Goal: Task Accomplishment & Management: Manage account settings

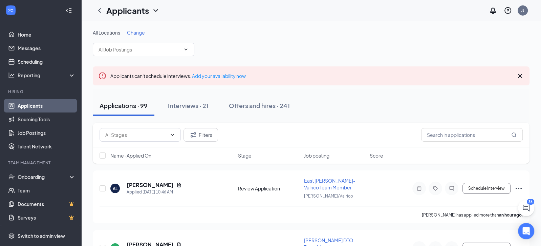
scroll to position [21, 0]
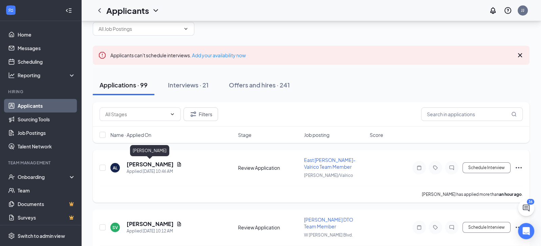
click at [159, 164] on h5 "[PERSON_NAME]" at bounding box center [150, 163] width 47 height 7
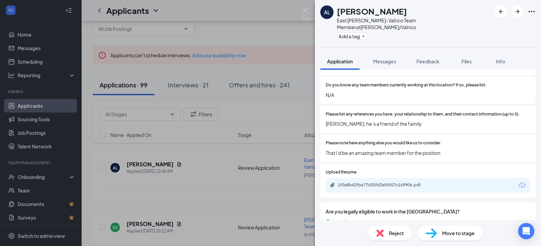
scroll to position [881, 0]
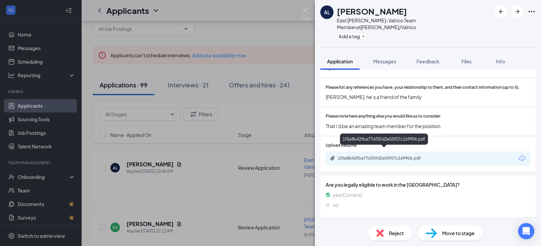
click at [393, 155] on div "1f0a8b42fba77d35fd2e55f07c169906.pdf" at bounding box center [385, 157] width 95 height 5
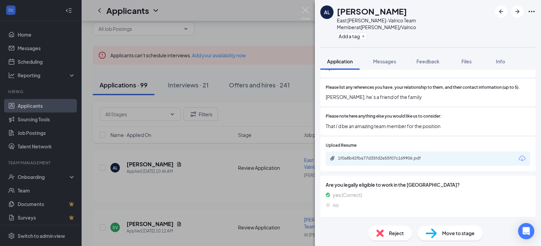
click at [459, 235] on span "Move to stage" at bounding box center [458, 232] width 32 height 7
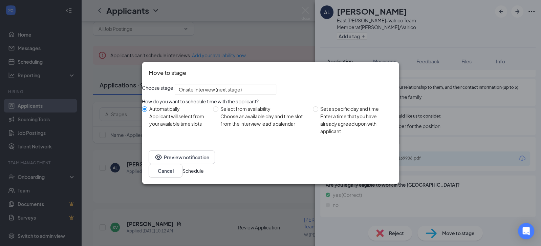
click at [204, 173] on button "Schedule" at bounding box center [192, 170] width 21 height 7
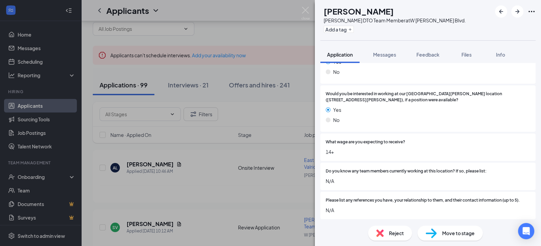
scroll to position [855, 0]
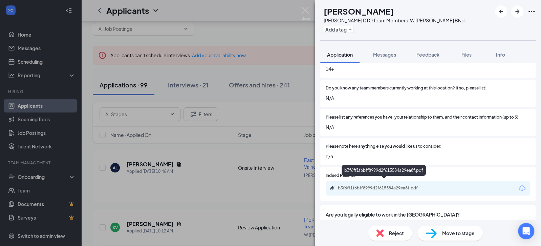
click at [399, 185] on div "b3f6ff1f6bff8999d2f615584a29ea8f.pdf" at bounding box center [385, 187] width 95 height 5
click at [375, 234] on div "Reject" at bounding box center [390, 232] width 44 height 15
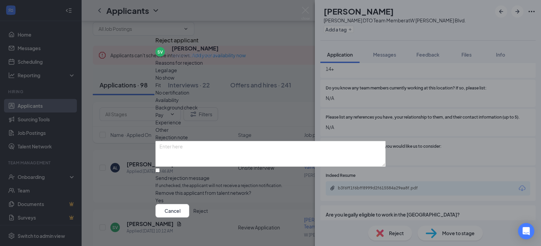
click at [208, 207] on button "Reject" at bounding box center [200, 211] width 15 height 14
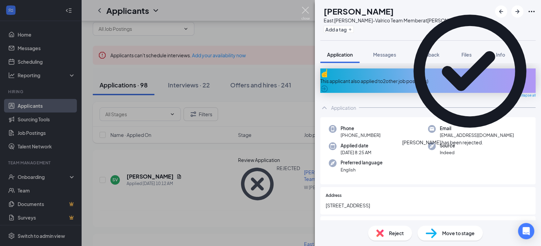
click at [306, 12] on img at bounding box center [305, 13] width 8 height 13
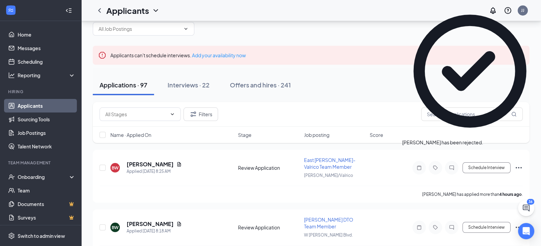
click at [149, 139] on div "Name · Applied On Stage Job posting Score" at bounding box center [311, 135] width 436 height 16
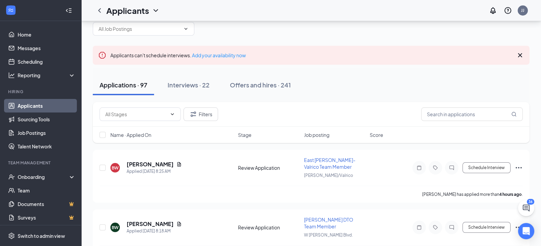
click at [148, 137] on span "Name · Applied On" at bounding box center [130, 134] width 41 height 7
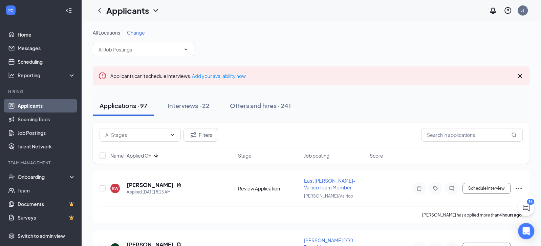
click at [150, 157] on span "Name · Applied On" at bounding box center [130, 155] width 41 height 7
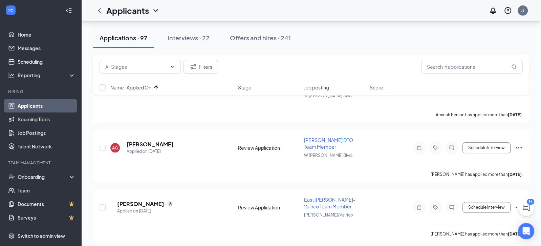
scroll to position [270, 0]
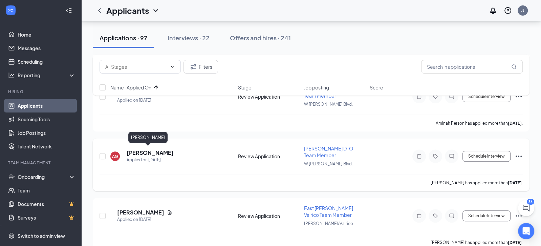
click at [142, 150] on h5 "[PERSON_NAME]" at bounding box center [150, 152] width 47 height 7
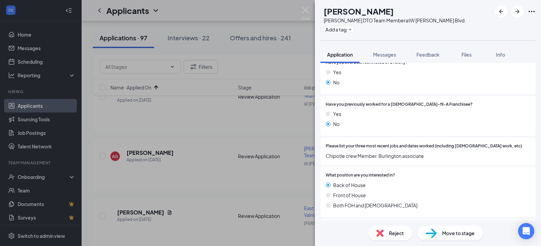
scroll to position [229, 0]
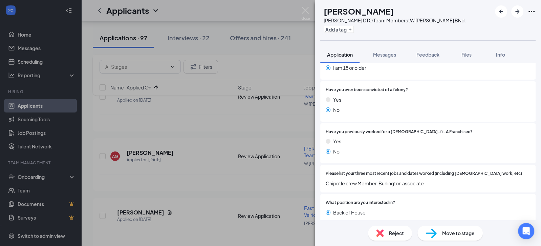
click at [386, 225] on div "Reject" at bounding box center [390, 232] width 44 height 15
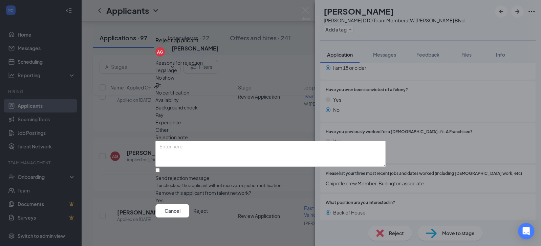
click at [359, 204] on div "Cancel Reject" at bounding box center [270, 211] width 230 height 14
click at [208, 213] on button "Reject" at bounding box center [200, 211] width 15 height 14
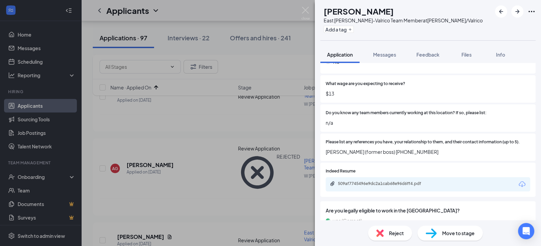
scroll to position [840, 0]
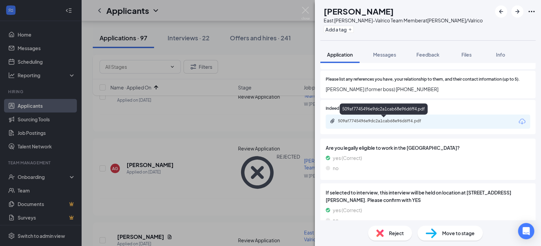
click at [374, 122] on div "509af7745496e9dc2a1cab68e96d6ff4.pdf" at bounding box center [385, 120] width 95 height 5
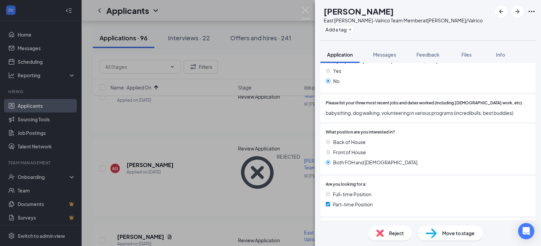
scroll to position [234, 0]
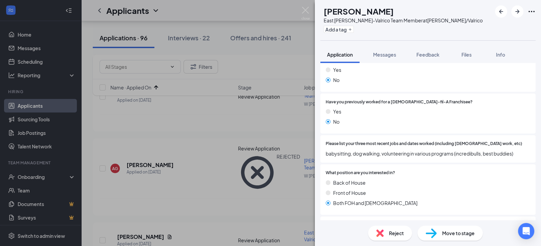
click at [377, 220] on div "Reject Move to stage" at bounding box center [428, 233] width 226 height 26
click at [377, 227] on div "Reject" at bounding box center [390, 232] width 44 height 15
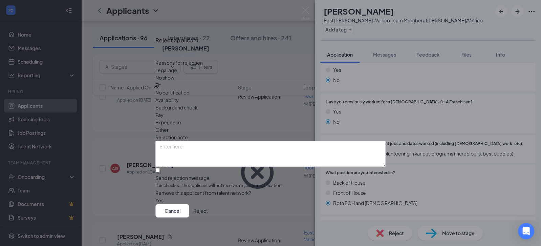
click at [208, 207] on button "Reject" at bounding box center [200, 211] width 15 height 14
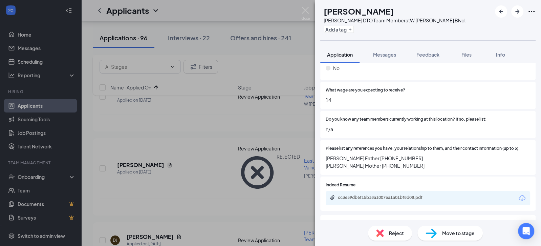
scroll to position [786, 0]
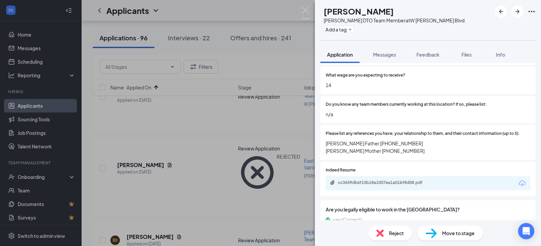
click at [387, 234] on div "Reject" at bounding box center [390, 232] width 44 height 15
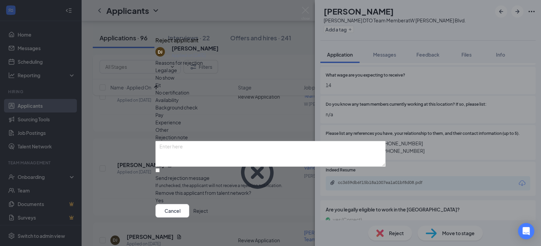
click at [208, 210] on button "Reject" at bounding box center [200, 211] width 15 height 14
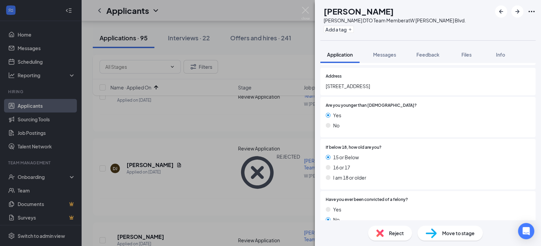
scroll to position [220, 0]
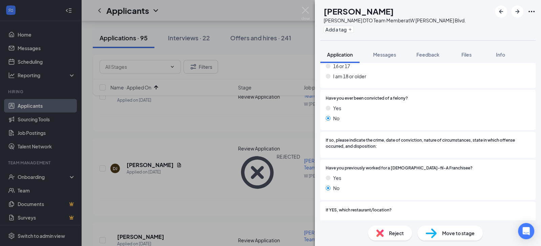
click at [399, 226] on div "Reject" at bounding box center [390, 232] width 44 height 15
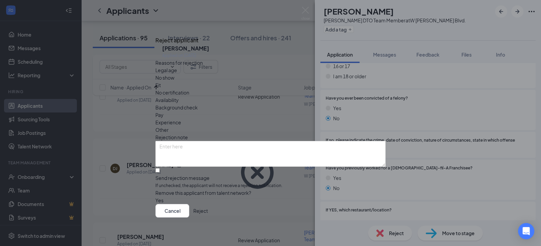
click at [208, 207] on button "Reject" at bounding box center [200, 211] width 15 height 14
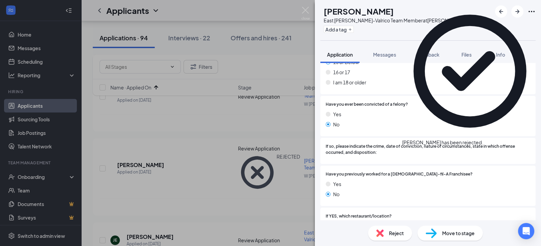
scroll to position [289, 0]
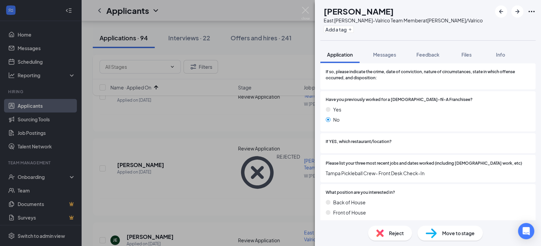
click at [380, 231] on img at bounding box center [379, 232] width 7 height 7
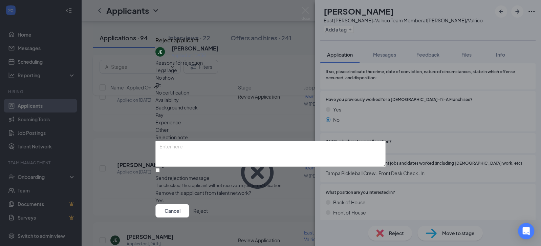
click at [208, 217] on button "Reject" at bounding box center [200, 211] width 15 height 14
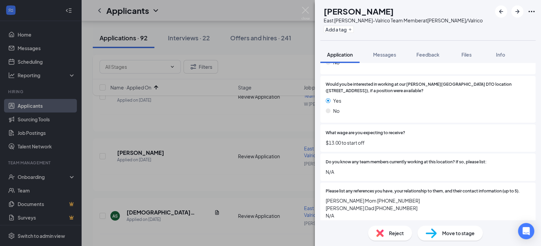
scroll to position [790, 0]
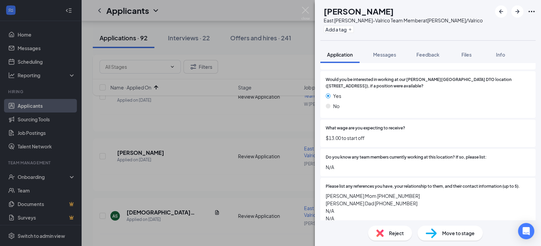
click at [392, 227] on div "Reject" at bounding box center [390, 232] width 44 height 15
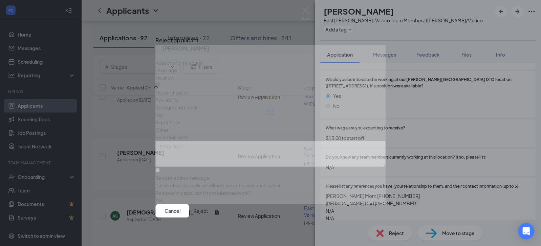
click at [208, 211] on button "Reject" at bounding box center [200, 211] width 15 height 14
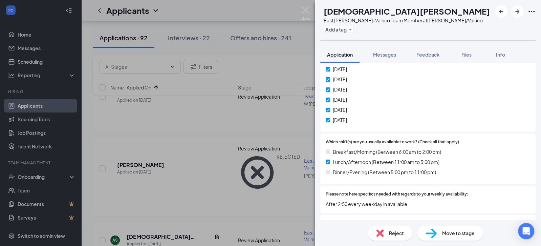
scroll to position [695, 0]
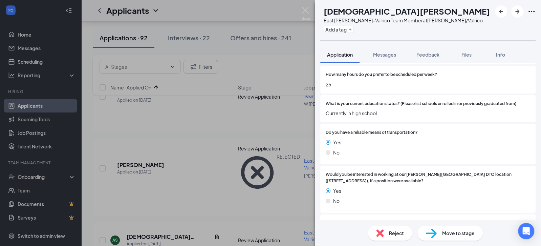
click at [387, 230] on div "Reject" at bounding box center [390, 232] width 44 height 15
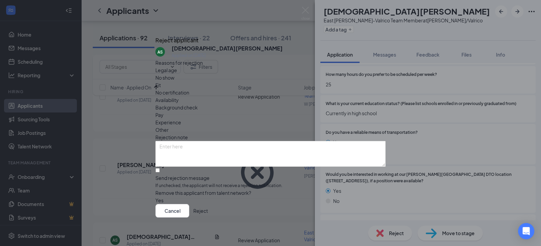
click at [208, 210] on button "Reject" at bounding box center [200, 211] width 15 height 14
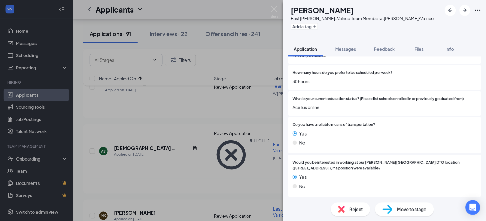
scroll to position [706, 0]
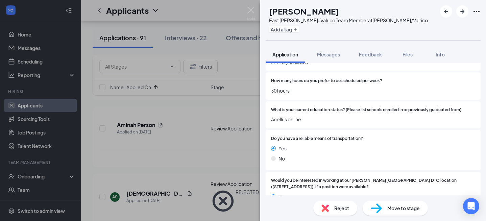
click at [412, 79] on div "How many hours do you prefer to be scheduled per week? 30 hours" at bounding box center [373, 86] width 204 height 17
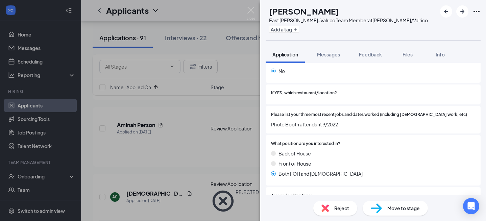
scroll to position [381, 0]
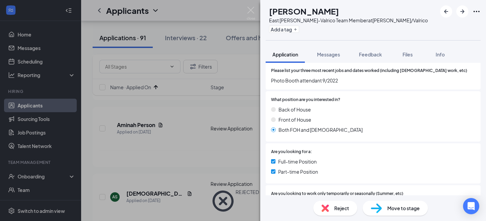
click at [338, 212] on div "Reject" at bounding box center [336, 208] width 44 height 15
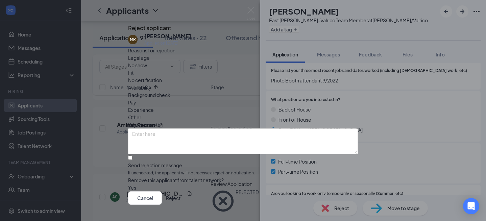
click at [181, 193] on button "Reject" at bounding box center [173, 198] width 15 height 14
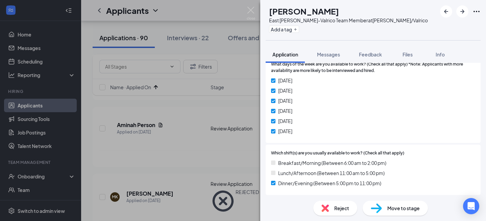
scroll to position [626, 0]
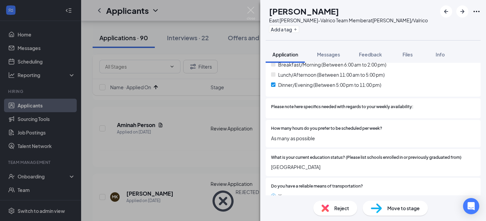
click at [329, 211] on div "Reject" at bounding box center [336, 208] width 44 height 15
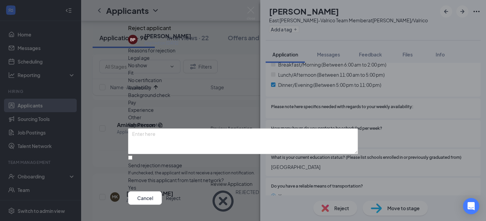
click at [181, 191] on button "Reject" at bounding box center [173, 198] width 15 height 14
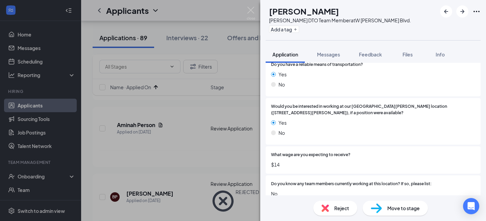
scroll to position [846, 0]
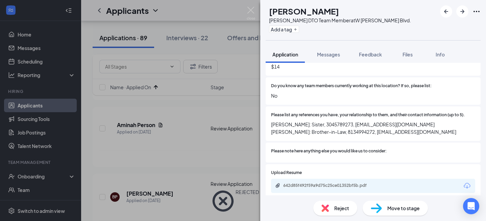
click at [333, 204] on div "Reject" at bounding box center [336, 208] width 44 height 15
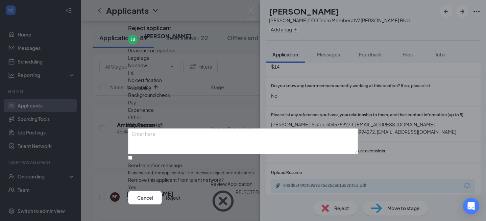
click at [181, 191] on div "Cancel Reject" at bounding box center [154, 198] width 52 height 14
click at [181, 191] on button "Reject" at bounding box center [173, 198] width 15 height 14
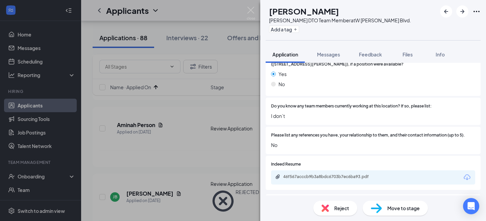
scroll to position [820, 0]
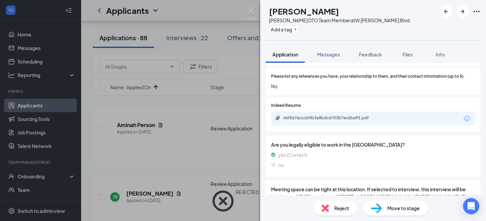
click at [329, 205] on div "Reject" at bounding box center [336, 208] width 44 height 15
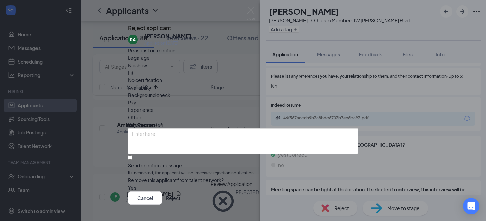
click at [181, 191] on button "Reject" at bounding box center [173, 198] width 15 height 14
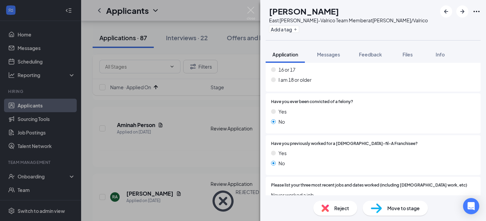
scroll to position [217, 0]
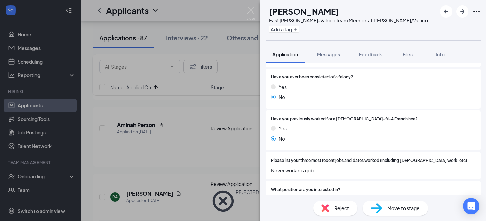
click at [331, 207] on div "Reject" at bounding box center [336, 208] width 44 height 15
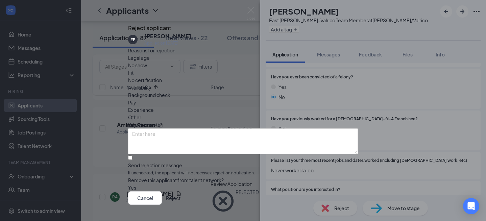
click at [181, 192] on button "Reject" at bounding box center [173, 198] width 15 height 14
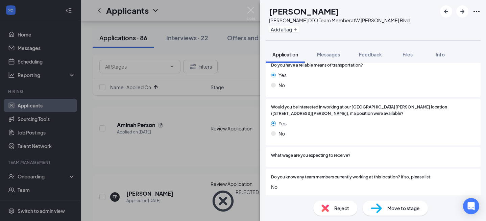
scroll to position [841, 0]
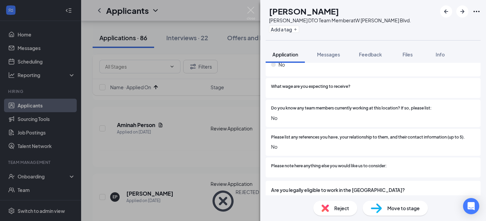
click at [325, 207] on img at bounding box center [325, 208] width 7 height 7
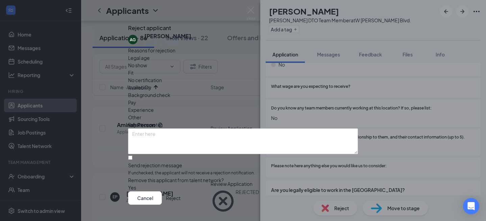
click at [181, 193] on button "Reject" at bounding box center [173, 198] width 15 height 14
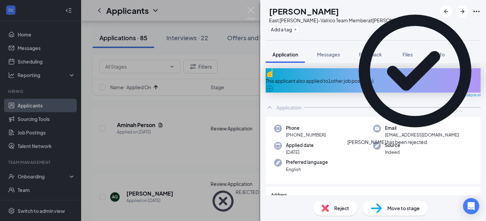
scroll to position [57, 0]
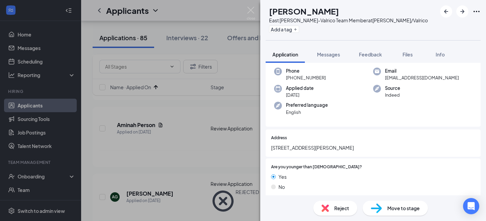
click at [334, 213] on div "Reject" at bounding box center [336, 208] width 44 height 15
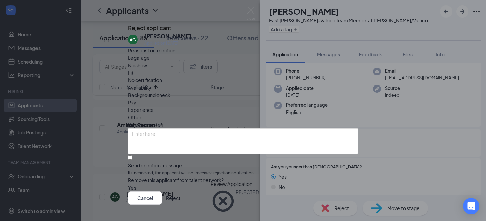
click at [181, 195] on button "Reject" at bounding box center [173, 198] width 15 height 14
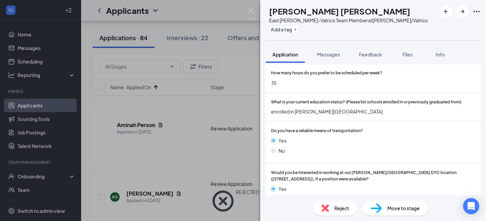
scroll to position [688, 0]
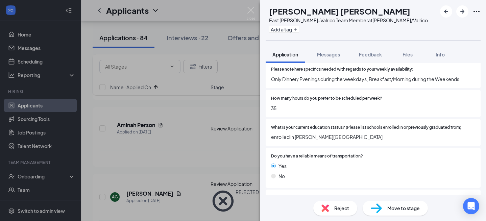
click at [327, 205] on img at bounding box center [325, 208] width 7 height 7
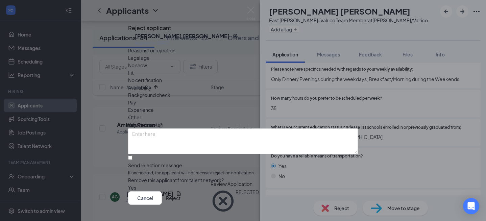
click at [181, 194] on button "Reject" at bounding box center [173, 198] width 15 height 14
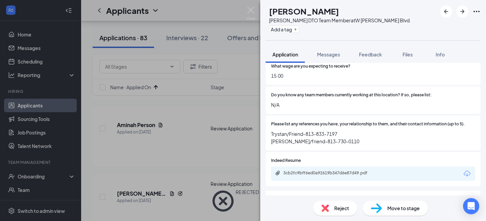
scroll to position [835, 0]
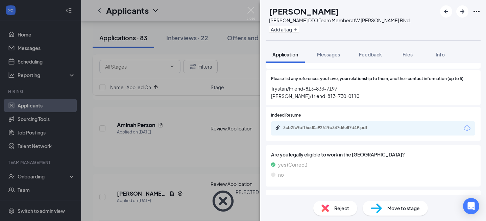
click at [342, 121] on div "3cb2fc9bff6ed0a92619b347d6e87d49.pdf" at bounding box center [373, 128] width 204 height 14
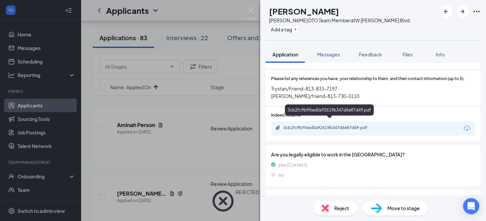
click at [339, 125] on div "3cb2fc9bff6ed0a92619b347d6e87d49.pdf" at bounding box center [330, 127] width 95 height 5
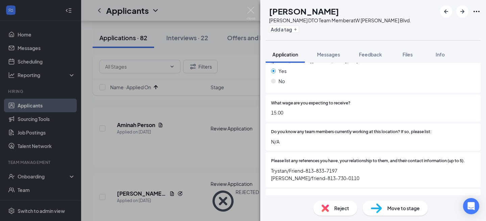
scroll to position [750, 0]
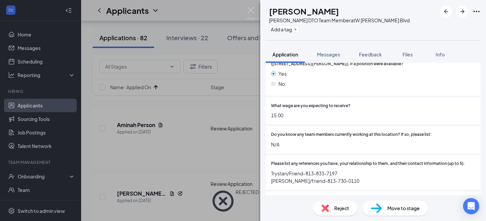
click at [339, 207] on span "Reject" at bounding box center [342, 208] width 15 height 7
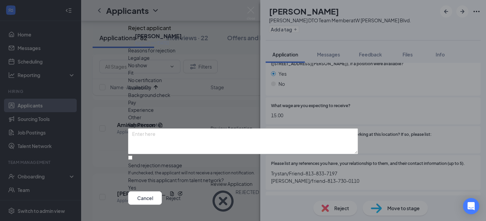
click at [181, 191] on button "Reject" at bounding box center [173, 198] width 15 height 14
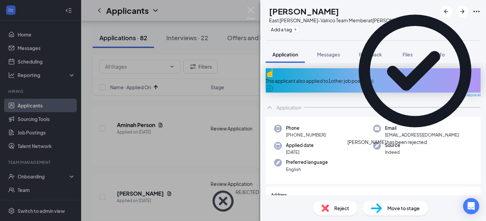
click at [333, 205] on div "Reject" at bounding box center [336, 208] width 44 height 15
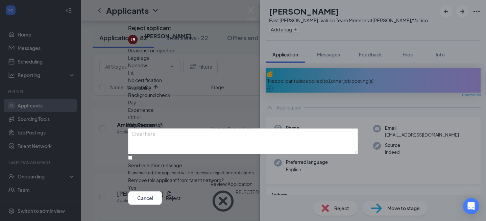
click at [181, 191] on button "Reject" at bounding box center [173, 198] width 15 height 14
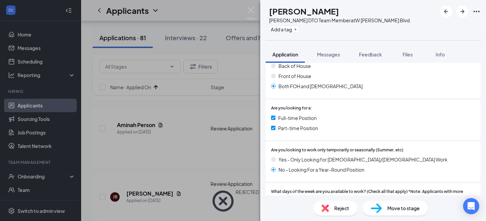
scroll to position [458, 0]
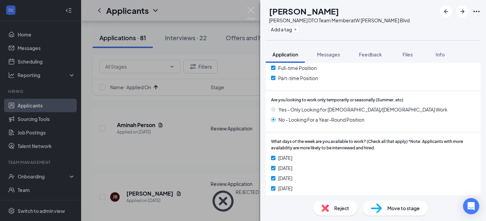
click at [323, 216] on div "Reject Move to stage" at bounding box center [373, 209] width 226 height 26
click at [331, 206] on div "Reject" at bounding box center [336, 208] width 44 height 15
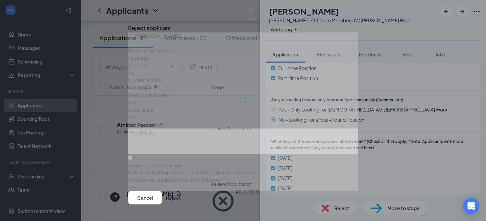
click at [181, 194] on button "Reject" at bounding box center [173, 198] width 15 height 14
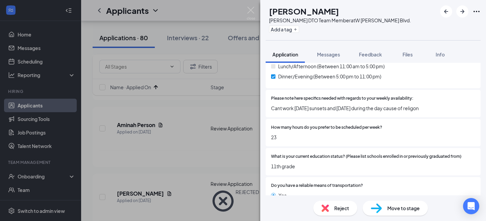
scroll to position [624, 0]
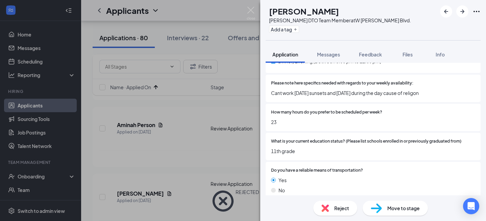
click at [333, 212] on div "Reject" at bounding box center [336, 208] width 44 height 15
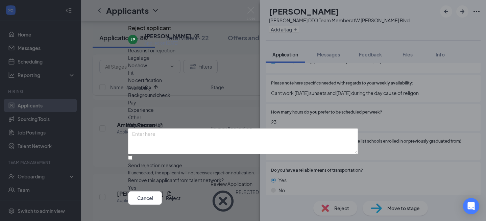
click at [181, 192] on button "Reject" at bounding box center [173, 198] width 15 height 14
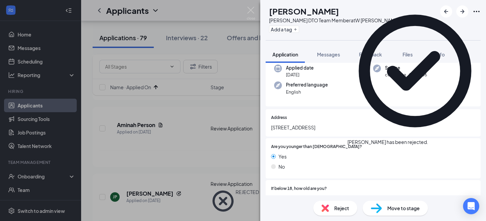
scroll to position [218, 0]
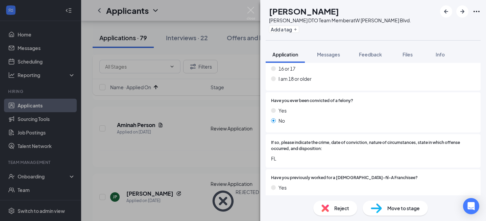
click at [334, 203] on div "Reject" at bounding box center [336, 208] width 44 height 15
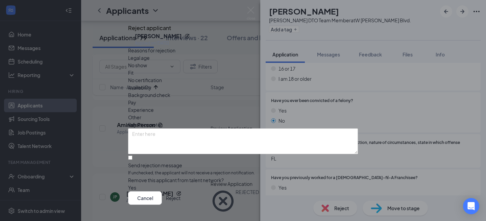
click at [181, 191] on button "Reject" at bounding box center [173, 198] width 15 height 14
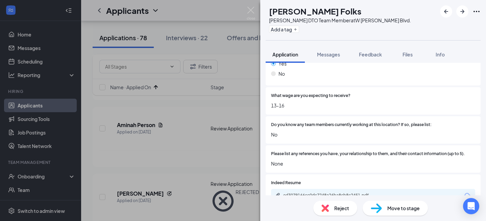
scroll to position [815, 0]
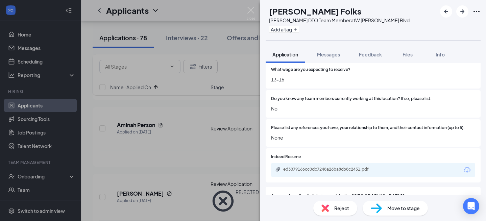
click at [329, 205] on div "Reject" at bounding box center [336, 208] width 44 height 15
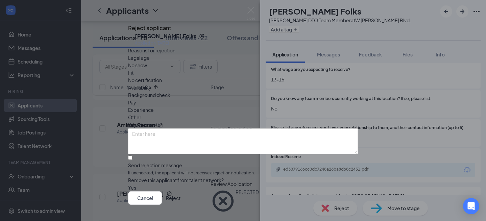
click at [181, 191] on button "Reject" at bounding box center [173, 198] width 15 height 14
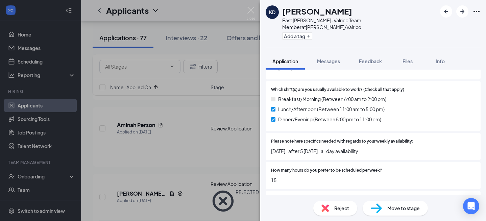
scroll to position [585, 0]
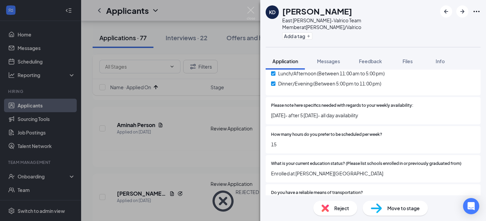
click at [337, 213] on div "Reject" at bounding box center [336, 208] width 44 height 15
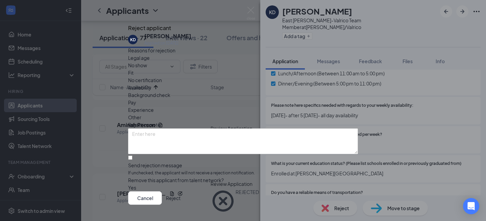
click at [181, 191] on button "Reject" at bounding box center [173, 198] width 15 height 14
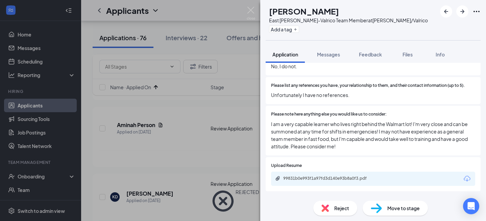
scroll to position [931, 0]
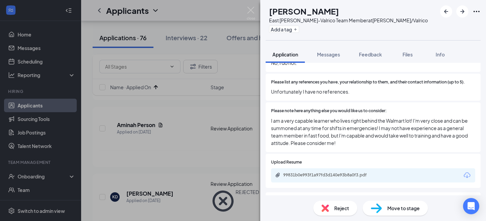
click at [346, 208] on span "Reject" at bounding box center [342, 208] width 15 height 7
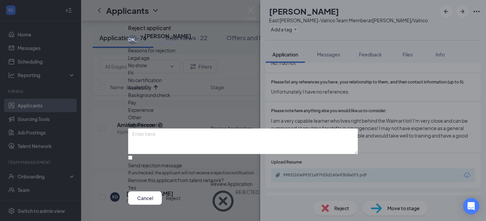
click at [181, 191] on button "Reject" at bounding box center [173, 198] width 15 height 14
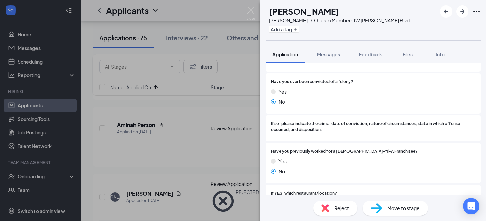
scroll to position [249, 0]
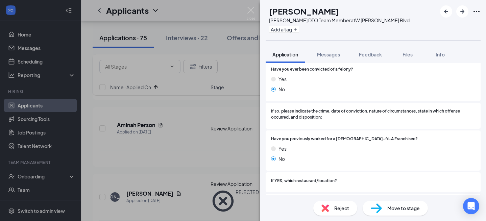
click at [338, 206] on span "Reject" at bounding box center [342, 208] width 15 height 7
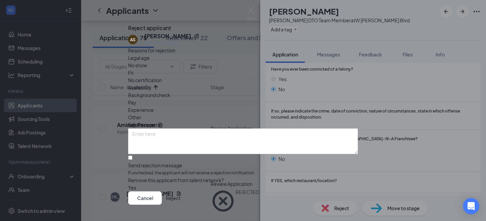
click at [181, 191] on button "Reject" at bounding box center [173, 198] width 15 height 14
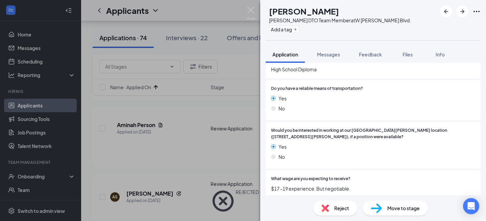
scroll to position [815, 0]
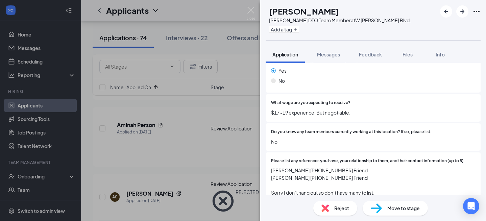
click at [399, 209] on span "Move to stage" at bounding box center [404, 208] width 32 height 7
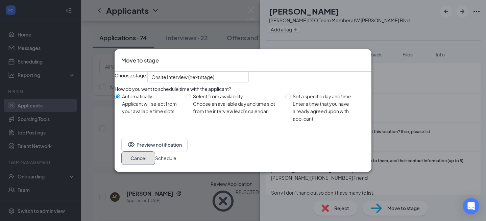
click at [155, 160] on button "Cancel" at bounding box center [138, 159] width 34 height 14
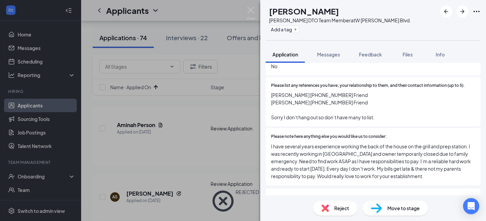
scroll to position [916, 0]
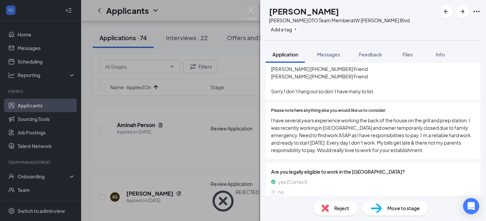
click at [333, 208] on div "Reject" at bounding box center [336, 208] width 44 height 15
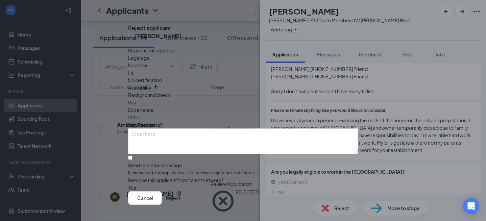
click at [181, 194] on button "Reject" at bounding box center [173, 198] width 15 height 14
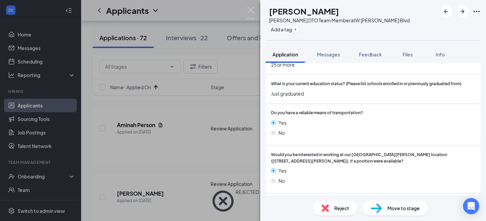
scroll to position [839, 0]
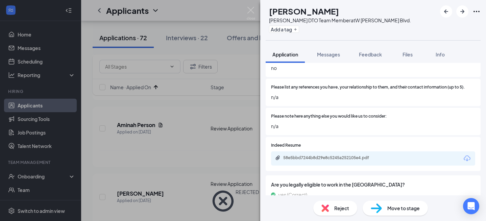
click at [340, 205] on span "Reject" at bounding box center [342, 208] width 15 height 7
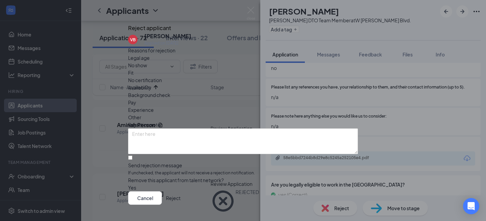
click at [181, 194] on button "Reject" at bounding box center [173, 198] width 15 height 14
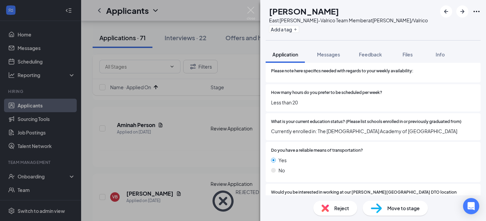
scroll to position [740, 0]
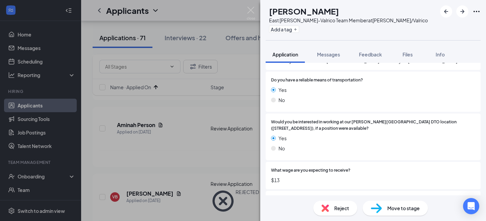
click at [333, 208] on div "Reject" at bounding box center [336, 208] width 44 height 15
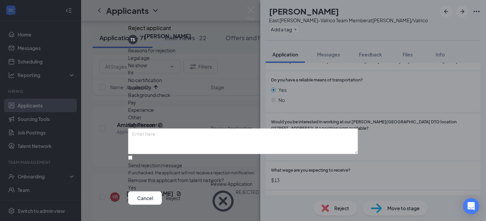
click at [181, 191] on button "Reject" at bounding box center [173, 198] width 15 height 14
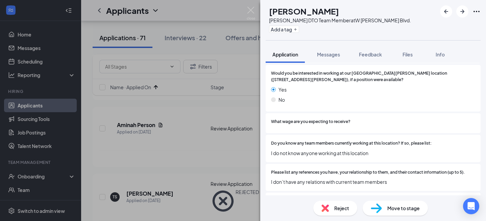
scroll to position [827, 0]
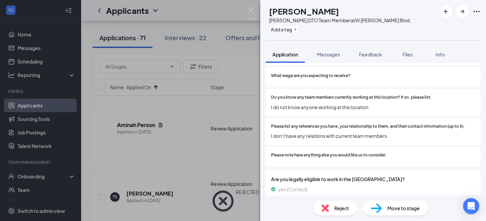
click at [341, 210] on span "Reject" at bounding box center [342, 208] width 15 height 7
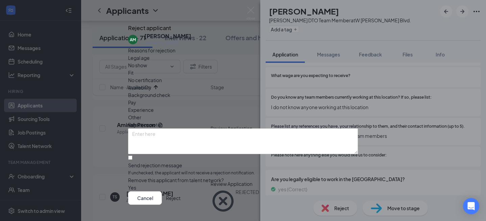
click at [181, 195] on button "Reject" at bounding box center [173, 198] width 15 height 14
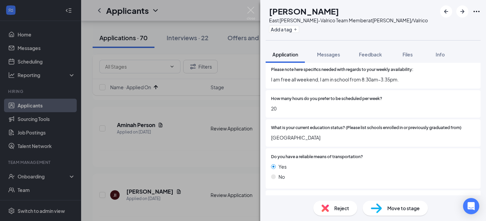
scroll to position [745, 0]
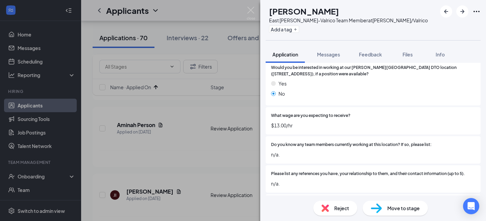
click at [334, 211] on div "Reject" at bounding box center [336, 208] width 44 height 15
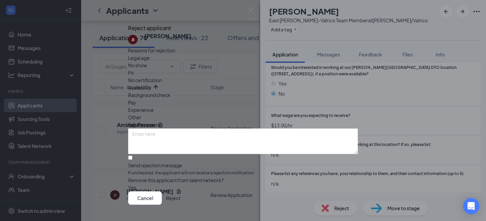
click at [181, 191] on button "Reject" at bounding box center [173, 198] width 15 height 14
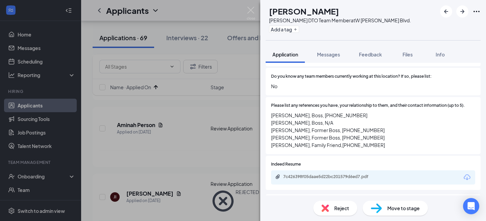
scroll to position [845, 0]
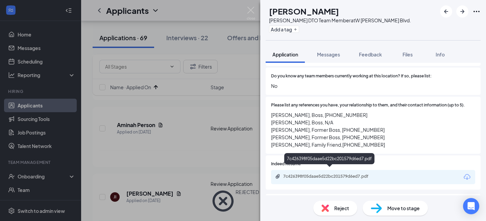
click at [339, 174] on div "7c426398f05daae5d22bc201579d6ed7.pdf" at bounding box center [330, 176] width 95 height 5
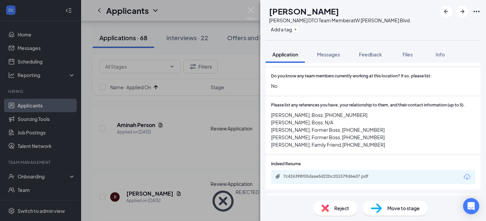
click at [342, 217] on div "Reject Move to stage" at bounding box center [373, 209] width 226 height 26
click at [342, 213] on div "Reject" at bounding box center [336, 208] width 44 height 15
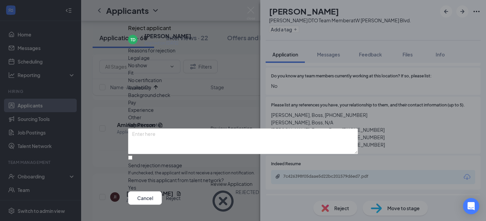
click at [181, 194] on button "Reject" at bounding box center [173, 198] width 15 height 14
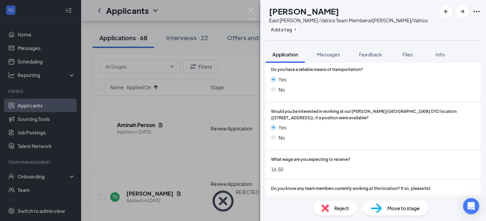
scroll to position [929, 0]
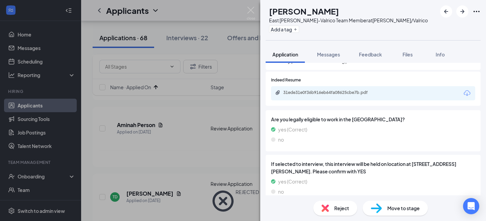
click at [343, 211] on span "Reject" at bounding box center [342, 208] width 15 height 7
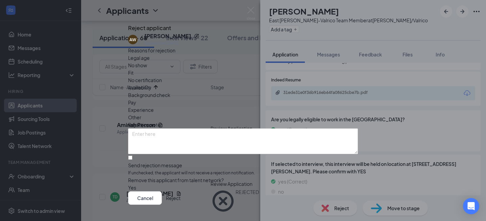
click at [181, 195] on button "Reject" at bounding box center [173, 198] width 15 height 14
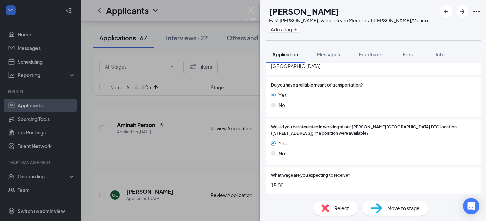
scroll to position [743, 0]
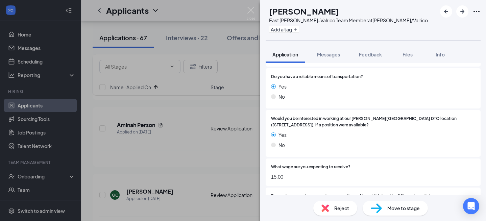
click at [330, 206] on div "Reject" at bounding box center [336, 208] width 44 height 15
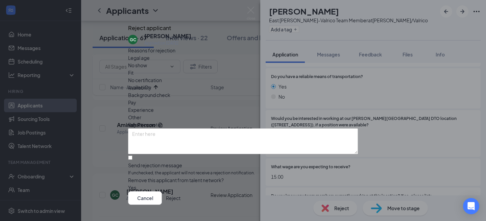
click at [181, 191] on button "Reject" at bounding box center [173, 198] width 15 height 14
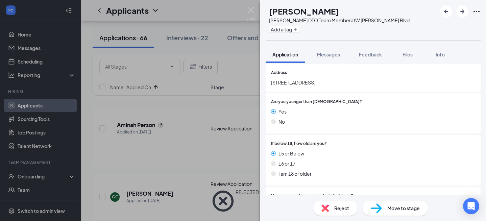
scroll to position [125, 0]
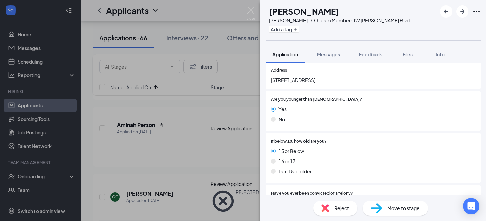
click at [345, 211] on span "Reject" at bounding box center [342, 208] width 15 height 7
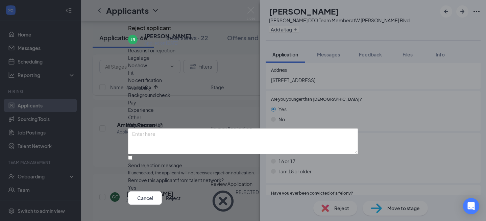
click at [181, 191] on button "Reject" at bounding box center [173, 198] width 15 height 14
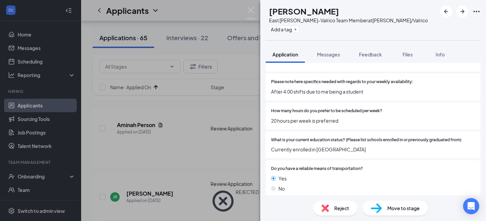
scroll to position [743, 0]
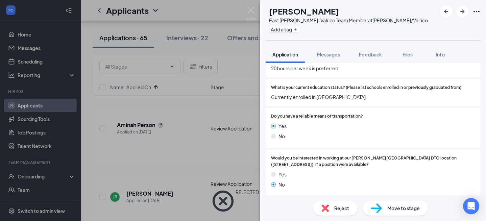
click at [332, 205] on div "Reject" at bounding box center [336, 208] width 44 height 15
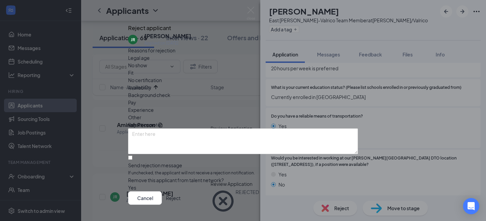
click at [181, 191] on button "Reject" at bounding box center [173, 198] width 15 height 14
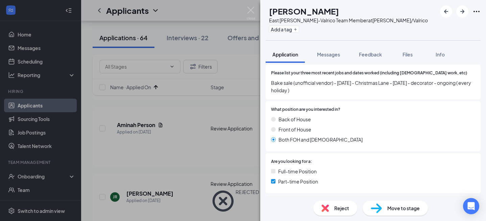
scroll to position [356, 0]
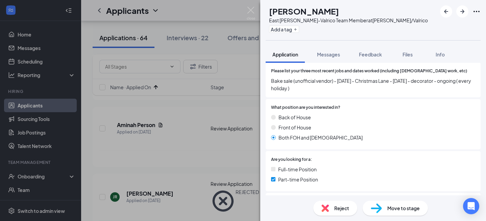
click at [332, 211] on div "Reject" at bounding box center [336, 208] width 44 height 15
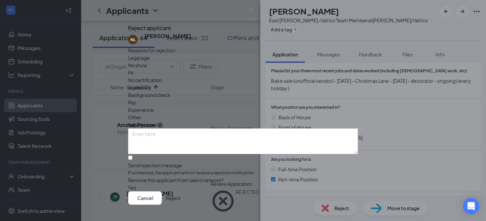
click at [181, 191] on button "Reject" at bounding box center [173, 198] width 15 height 14
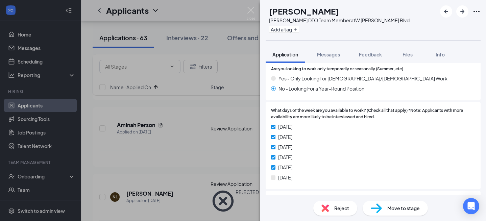
scroll to position [672, 0]
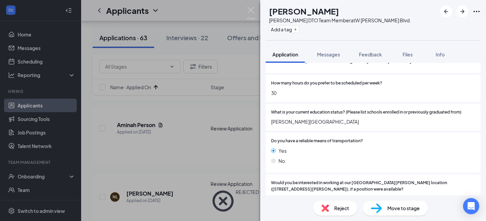
click at [336, 211] on span "Reject" at bounding box center [342, 208] width 15 height 7
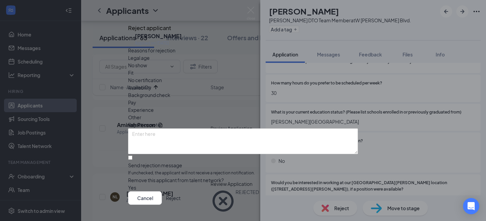
click at [181, 194] on button "Reject" at bounding box center [173, 198] width 15 height 14
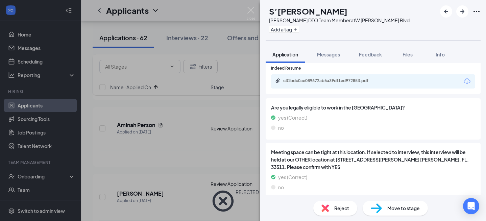
click at [335, 203] on div "Reject" at bounding box center [336, 208] width 44 height 15
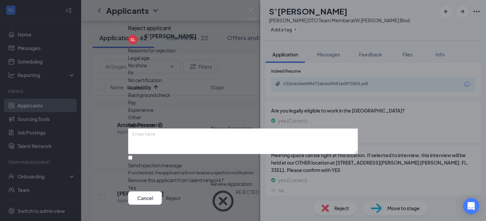
click at [181, 191] on button "Reject" at bounding box center [173, 198] width 15 height 14
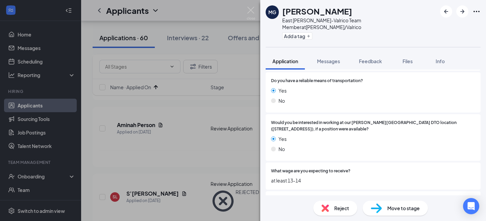
scroll to position [781, 0]
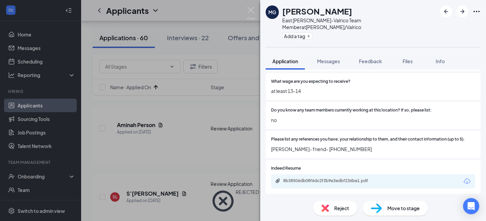
click at [331, 206] on div "Reject" at bounding box center [336, 208] width 44 height 15
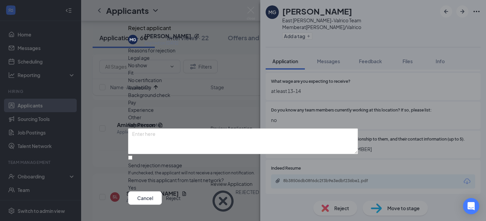
click at [181, 191] on button "Reject" at bounding box center [173, 198] width 15 height 14
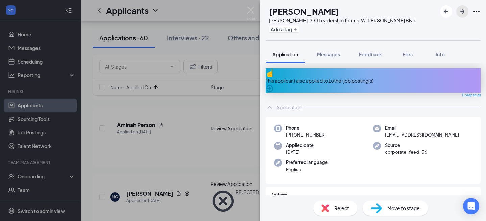
click at [463, 9] on icon "ArrowRight" at bounding box center [463, 11] width 8 height 8
click at [345, 210] on span "Reject" at bounding box center [342, 208] width 15 height 7
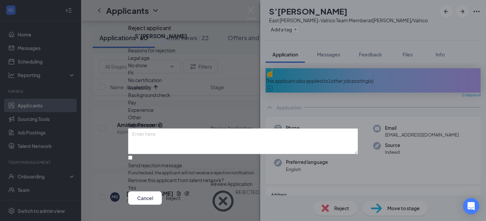
click at [181, 191] on button "Reject" at bounding box center [173, 198] width 15 height 14
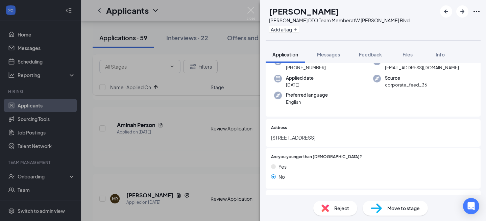
scroll to position [16, 0]
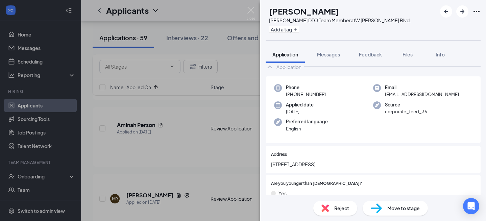
click at [394, 206] on span "Move to stage" at bounding box center [404, 208] width 32 height 7
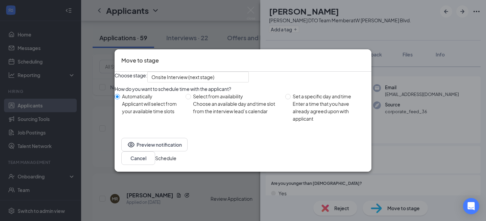
click at [177, 158] on button "Schedule" at bounding box center [165, 158] width 21 height 7
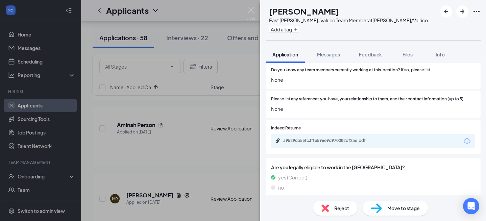
scroll to position [797, 0]
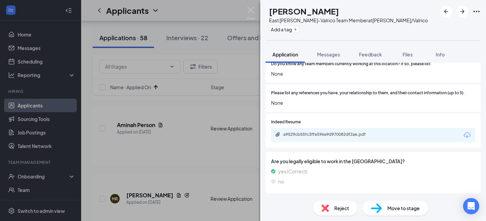
click at [333, 210] on div "Reject" at bounding box center [336, 208] width 44 height 15
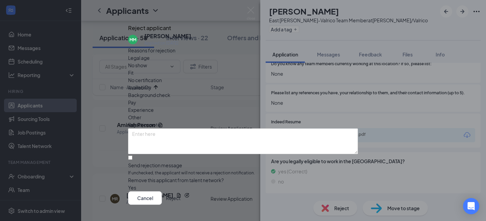
click at [181, 194] on button "Reject" at bounding box center [173, 198] width 15 height 14
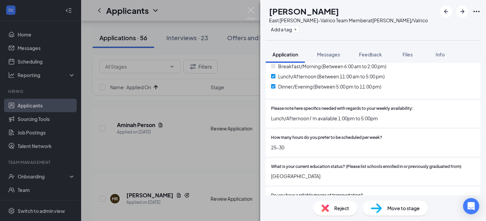
scroll to position [982, 0]
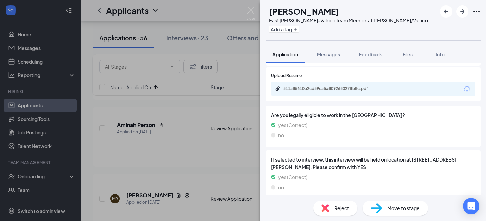
click at [325, 211] on img at bounding box center [325, 208] width 7 height 7
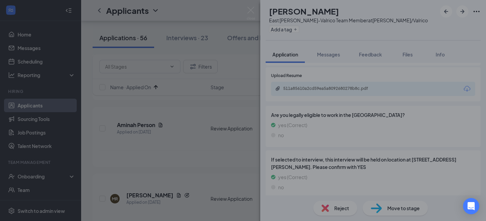
scroll to position [980, 0]
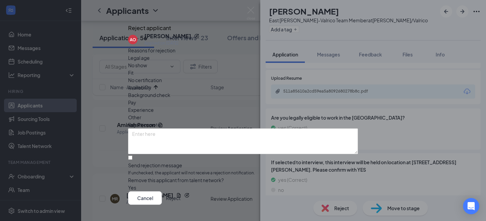
click at [181, 191] on button "Reject" at bounding box center [173, 198] width 15 height 14
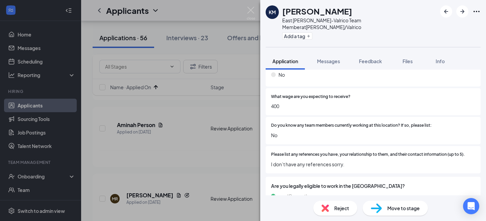
scroll to position [774, 0]
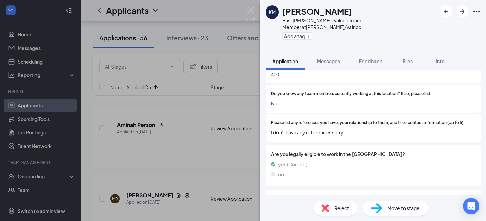
click at [339, 207] on span "Reject" at bounding box center [342, 208] width 15 height 7
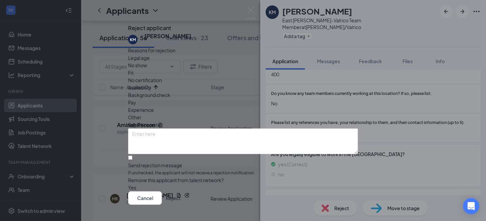
click at [181, 192] on button "Reject" at bounding box center [173, 198] width 15 height 14
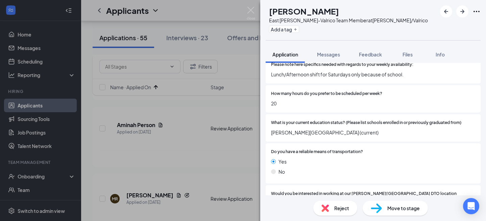
scroll to position [868, 0]
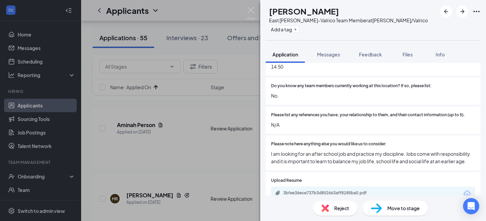
click at [328, 209] on img at bounding box center [325, 208] width 7 height 7
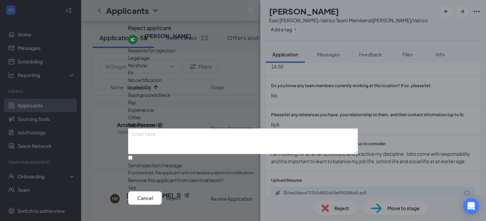
click at [181, 193] on button "Reject" at bounding box center [173, 198] width 15 height 14
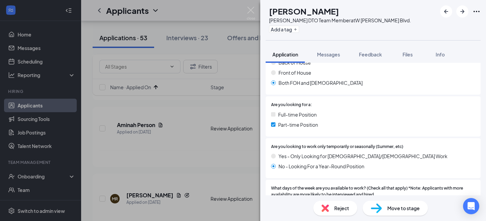
scroll to position [684, 0]
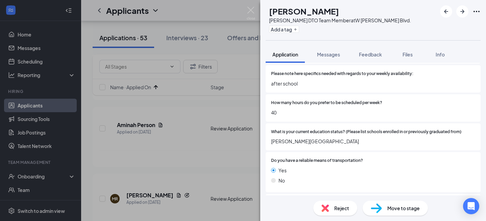
click at [338, 207] on span "Reject" at bounding box center [342, 208] width 15 height 7
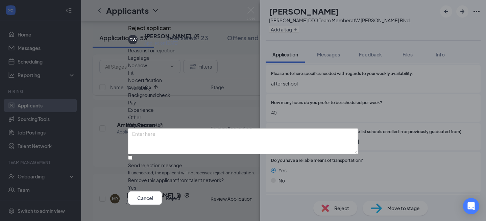
click at [181, 195] on button "Reject" at bounding box center [173, 198] width 15 height 14
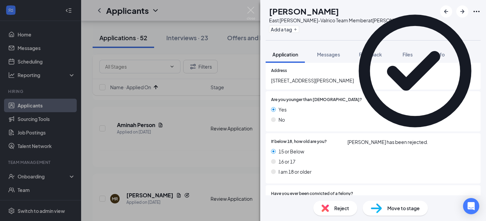
scroll to position [249, 0]
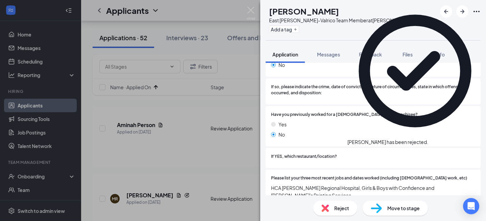
click at [338, 212] on div "Reject" at bounding box center [336, 208] width 44 height 15
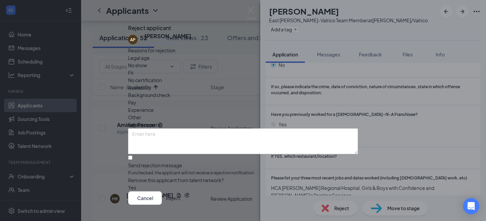
click at [181, 191] on button "Reject" at bounding box center [173, 198] width 15 height 14
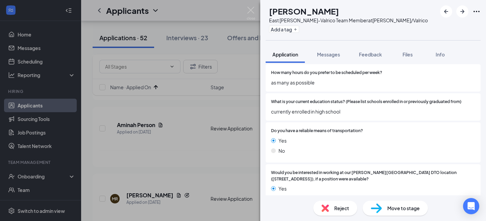
scroll to position [793, 0]
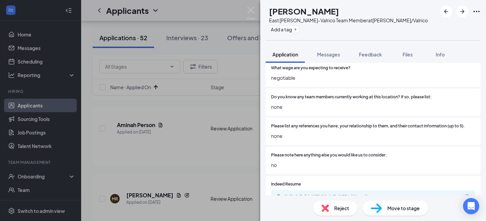
click at [330, 206] on div "Reject" at bounding box center [336, 208] width 44 height 15
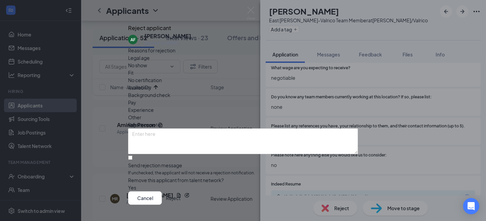
click at [181, 194] on button "Reject" at bounding box center [173, 198] width 15 height 14
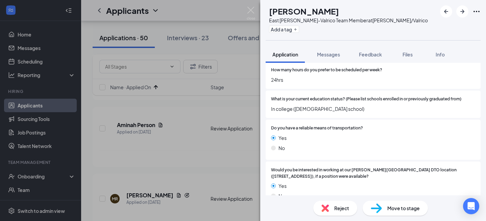
scroll to position [706, 0]
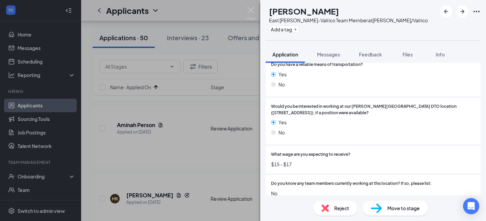
click at [338, 208] on span "Reject" at bounding box center [342, 208] width 15 height 7
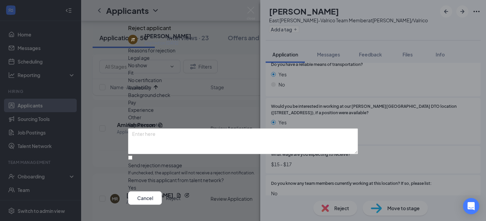
click at [181, 194] on button "Reject" at bounding box center [173, 198] width 15 height 14
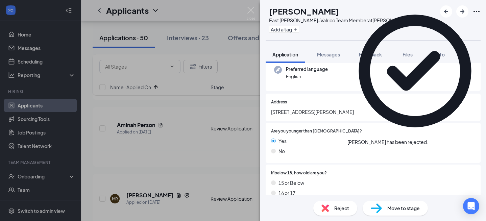
scroll to position [295, 0]
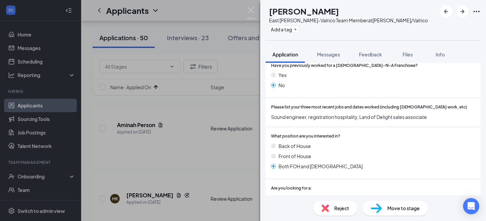
click at [331, 207] on div "Reject" at bounding box center [336, 208] width 44 height 15
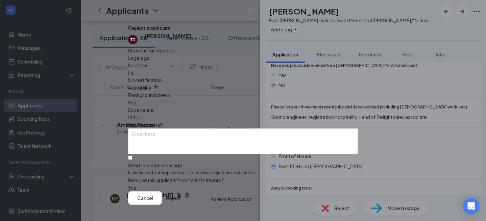
click at [331, 197] on div "Cancel Reject" at bounding box center [243, 198] width 230 height 14
click at [181, 191] on button "Reject" at bounding box center [173, 198] width 15 height 14
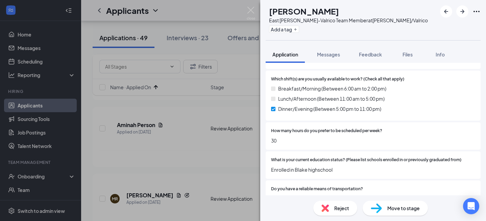
scroll to position [743, 0]
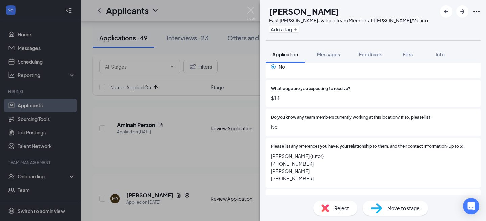
click at [331, 203] on div "Reject" at bounding box center [336, 208] width 44 height 15
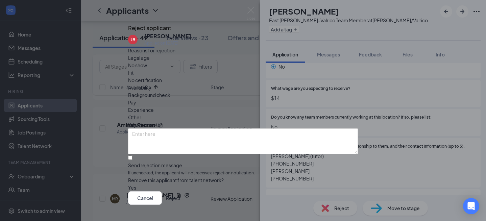
click at [181, 191] on button "Reject" at bounding box center [173, 198] width 15 height 14
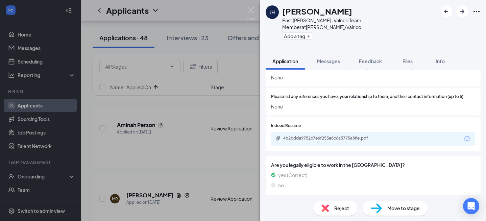
scroll to position [834, 0]
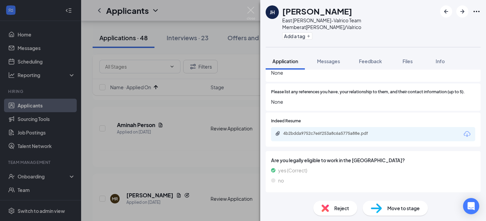
click at [330, 208] on div "Reject" at bounding box center [336, 208] width 44 height 15
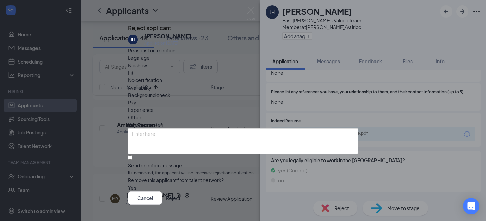
click at [181, 193] on button "Reject" at bounding box center [173, 198] width 15 height 14
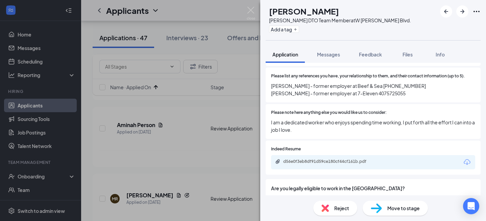
scroll to position [870, 0]
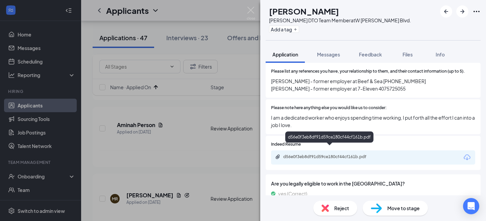
click at [356, 154] on div "d56e0f3eb8df91d59ce180cf44cf161b.pdf" at bounding box center [330, 156] width 95 height 5
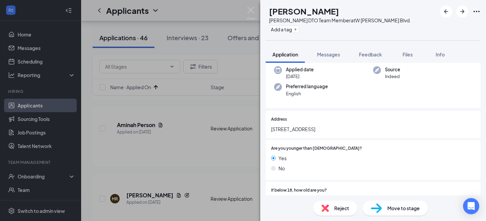
scroll to position [0, 0]
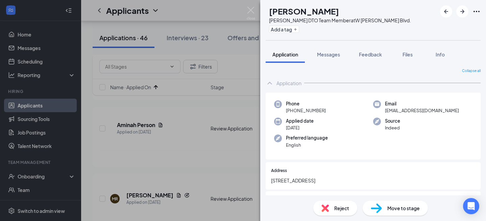
click at [332, 207] on div "Reject" at bounding box center [336, 208] width 44 height 15
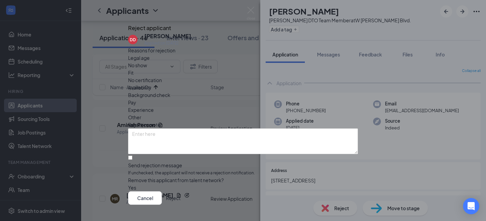
click at [181, 191] on button "Reject" at bounding box center [173, 198] width 15 height 14
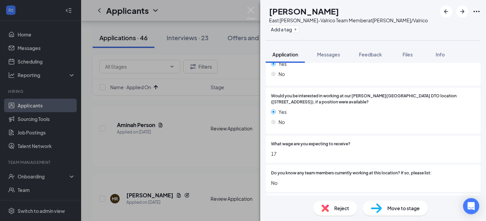
scroll to position [810, 0]
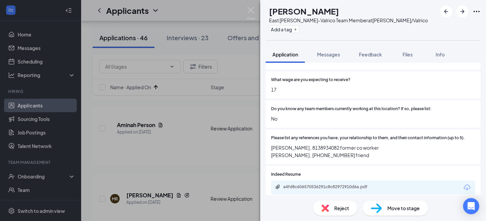
click at [332, 215] on div "Reject" at bounding box center [336, 208] width 44 height 15
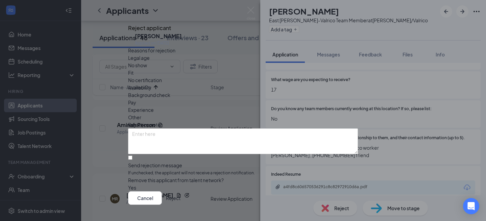
click at [181, 195] on button "Reject" at bounding box center [173, 198] width 15 height 14
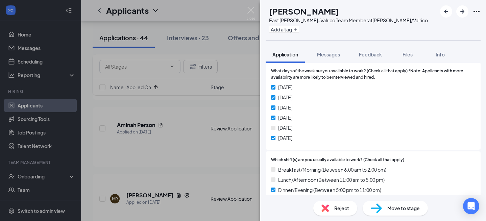
scroll to position [603, 0]
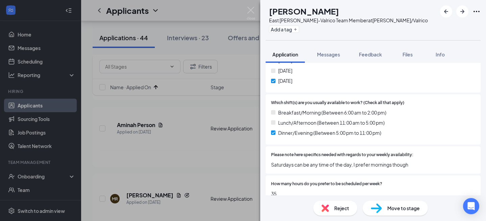
click at [334, 209] on div "Reject" at bounding box center [336, 208] width 44 height 15
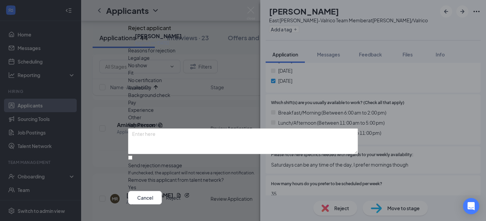
click at [335, 197] on div "Cancel Reject" at bounding box center [243, 198] width 230 height 14
click at [181, 191] on button "Reject" at bounding box center [173, 198] width 15 height 14
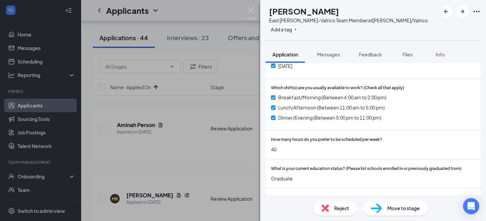
scroll to position [700, 0]
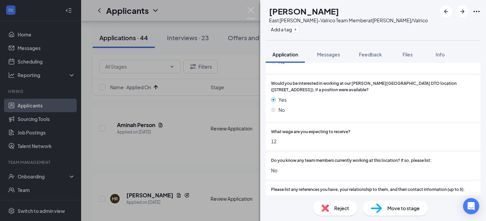
click at [338, 207] on span "Reject" at bounding box center [342, 208] width 15 height 7
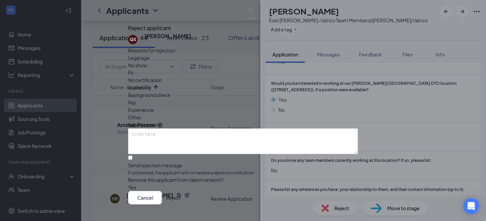
click at [181, 191] on button "Reject" at bounding box center [173, 198] width 15 height 14
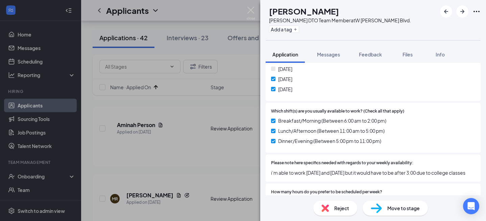
scroll to position [595, 0]
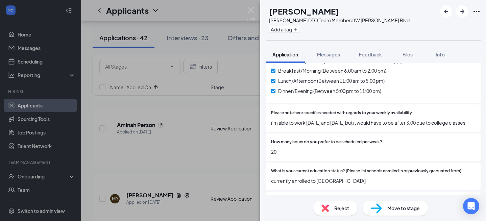
click at [331, 208] on div "Reject" at bounding box center [336, 208] width 44 height 15
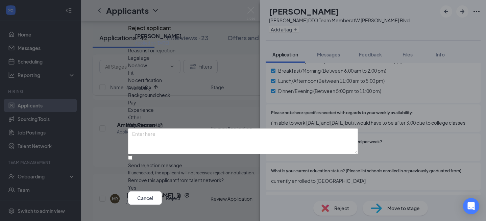
click at [181, 192] on button "Reject" at bounding box center [173, 198] width 15 height 14
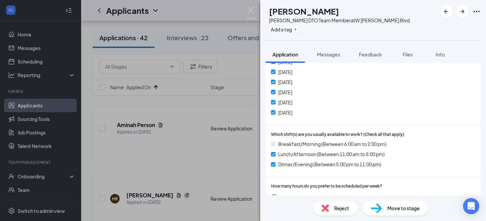
scroll to position [759, 0]
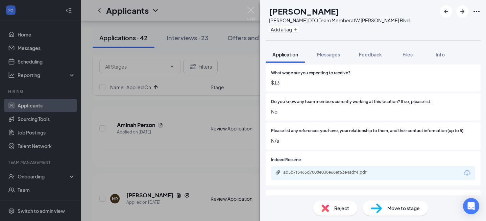
click at [339, 211] on span "Reject" at bounding box center [342, 208] width 15 height 7
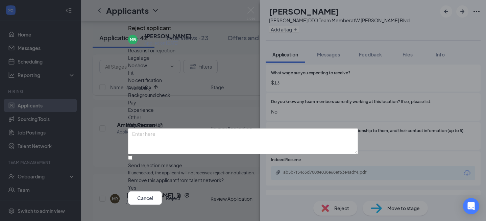
click at [181, 191] on button "Reject" at bounding box center [173, 198] width 15 height 14
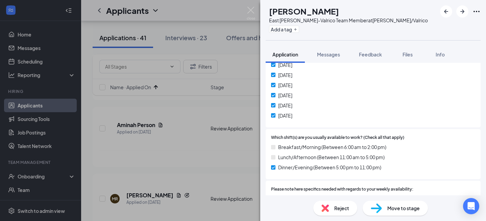
scroll to position [853, 0]
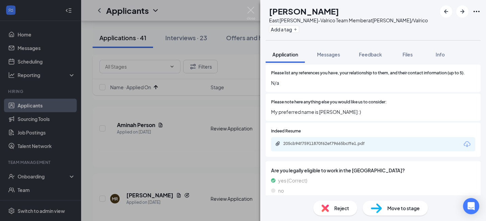
click at [335, 211] on span "Reject" at bounding box center [342, 208] width 15 height 7
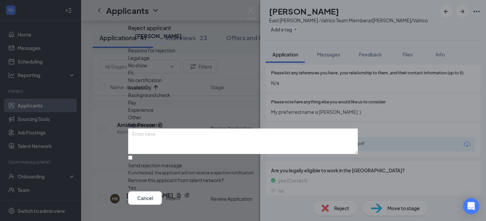
click at [336, 197] on div "Cancel Reject" at bounding box center [243, 198] width 230 height 14
click at [181, 192] on button "Reject" at bounding box center [173, 198] width 15 height 14
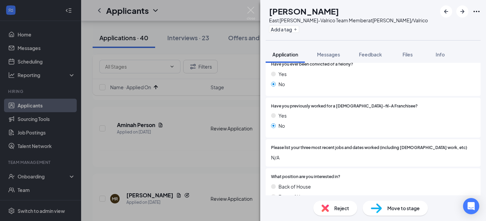
scroll to position [344, 0]
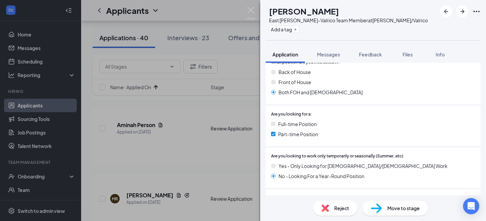
click at [332, 206] on div "Reject" at bounding box center [336, 208] width 44 height 15
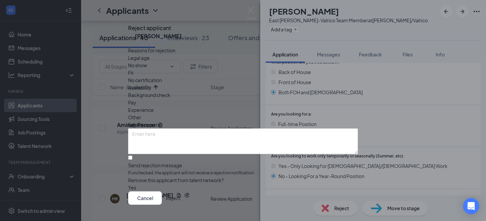
click at [181, 191] on button "Reject" at bounding box center [173, 198] width 15 height 14
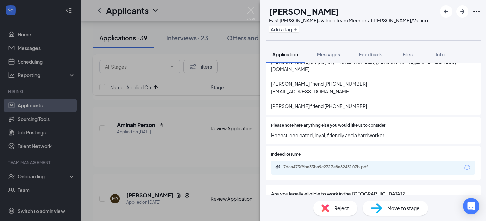
scroll to position [868, 0]
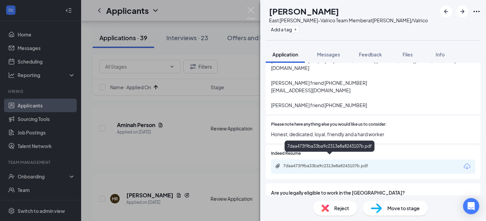
click at [336, 163] on div "7daa473f9ba33ba9c2313e8a8243107b.pdf" at bounding box center [330, 165] width 95 height 5
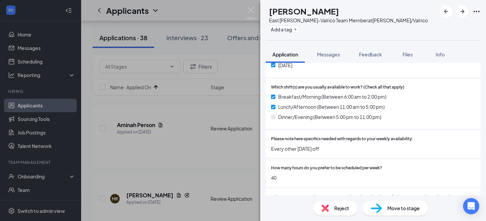
scroll to position [499, 0]
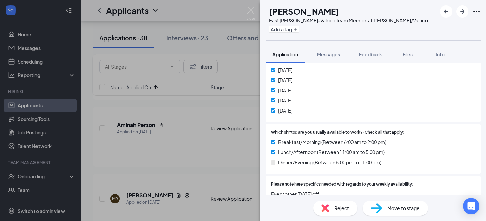
click at [330, 204] on div "Reject" at bounding box center [336, 208] width 44 height 15
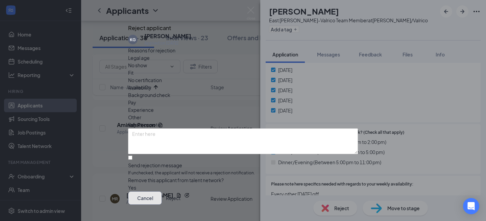
click at [162, 191] on button "Cancel" at bounding box center [145, 198] width 34 height 14
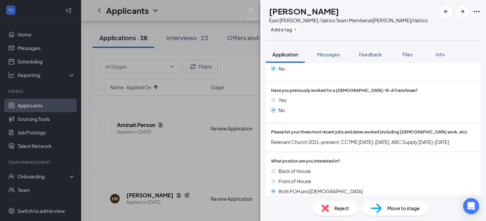
scroll to position [151, 0]
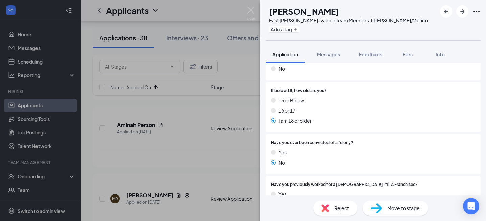
click at [334, 216] on div "Reject Move to stage" at bounding box center [373, 209] width 226 height 26
click at [336, 208] on span "Reject" at bounding box center [342, 208] width 15 height 7
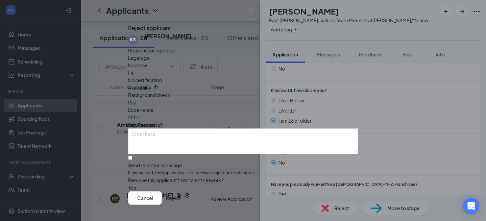
click at [181, 191] on button "Reject" at bounding box center [173, 198] width 15 height 14
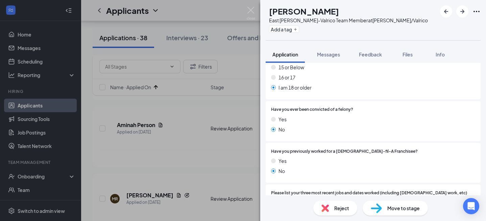
scroll to position [265, 0]
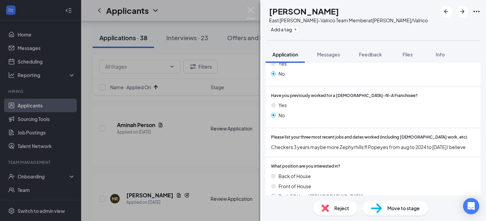
click at [339, 208] on span "Reject" at bounding box center [342, 208] width 15 height 7
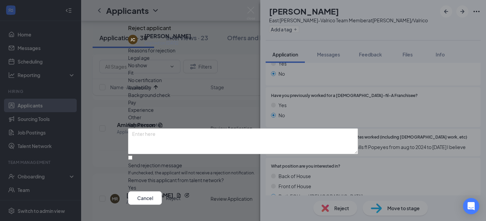
click at [181, 193] on button "Reject" at bounding box center [173, 198] width 15 height 14
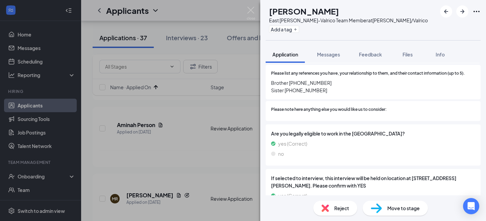
scroll to position [938, 0]
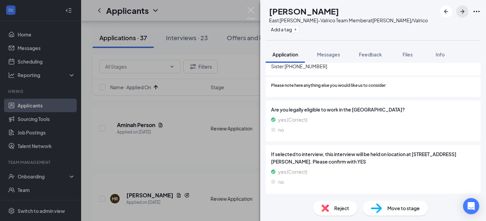
click at [463, 15] on icon "ArrowRight" at bounding box center [463, 11] width 8 height 8
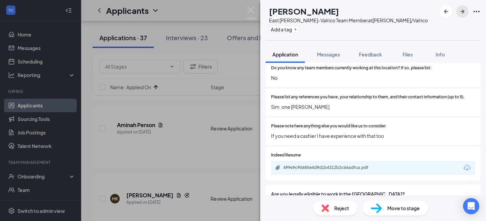
scroll to position [879, 0]
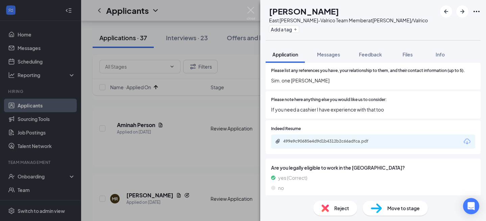
click at [333, 203] on div "Reject" at bounding box center [336, 208] width 44 height 15
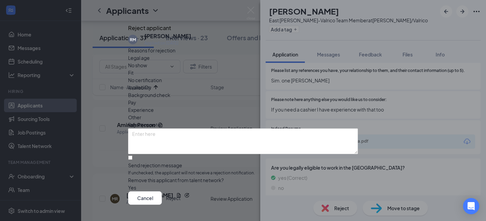
click at [181, 191] on button "Reject" at bounding box center [173, 198] width 15 height 14
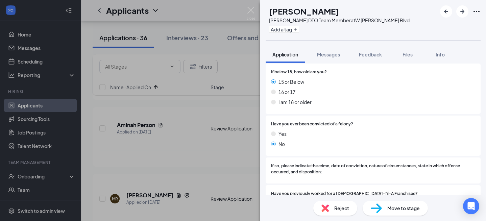
scroll to position [254, 0]
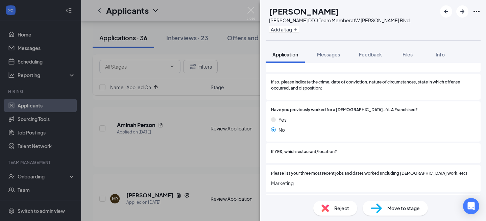
click at [334, 205] on div "Reject" at bounding box center [336, 208] width 44 height 15
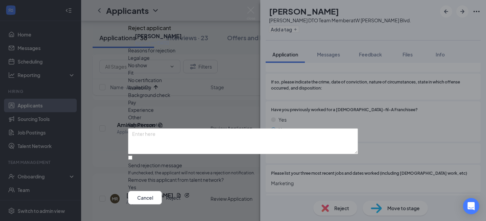
click at [181, 191] on button "Reject" at bounding box center [173, 198] width 15 height 14
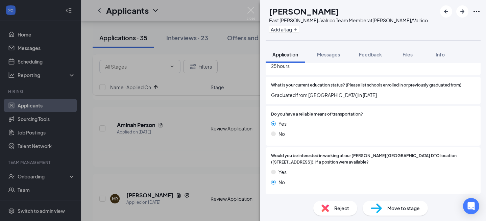
scroll to position [841, 0]
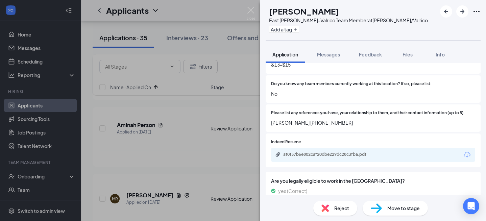
click at [344, 159] on div "af0f57b6e802caf20dbe229dc28c3fba.pdf" at bounding box center [373, 155] width 204 height 14
click at [344, 154] on div "af0f57b6e802caf20dbe229dc28c3fba.pdf" at bounding box center [330, 154] width 95 height 5
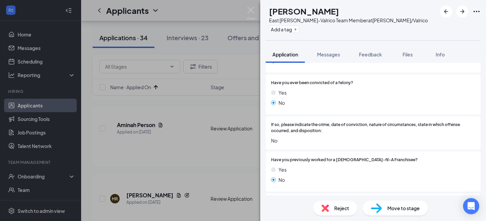
scroll to position [171, 0]
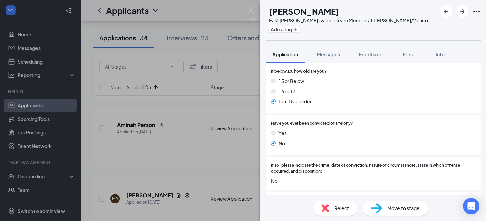
click at [327, 205] on img at bounding box center [325, 208] width 7 height 7
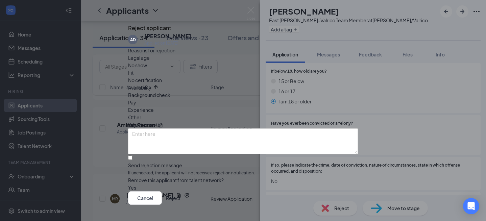
click at [181, 196] on button "Reject" at bounding box center [173, 198] width 15 height 14
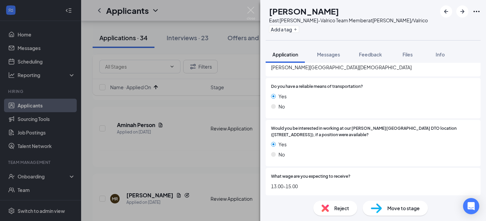
scroll to position [725, 0]
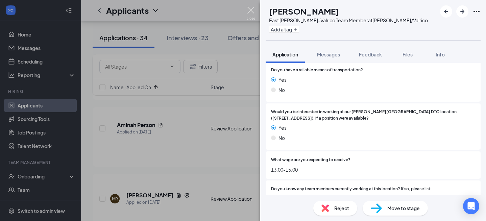
click at [255, 13] on img at bounding box center [251, 13] width 8 height 13
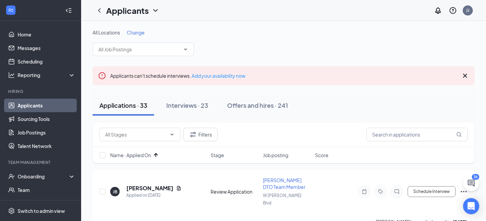
click at [228, 3] on div "Applicants JJ" at bounding box center [283, 10] width 405 height 21
